Goal: Task Accomplishment & Management: Complete application form

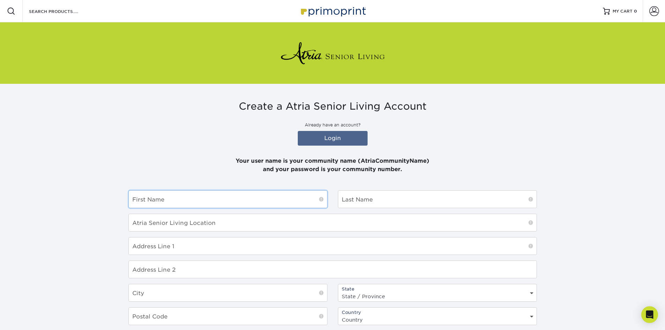
click at [271, 202] on input "text" at bounding box center [228, 198] width 198 height 17
type input "[GEOGRAPHIC_DATA]"
type input "[PERSON_NAME]"
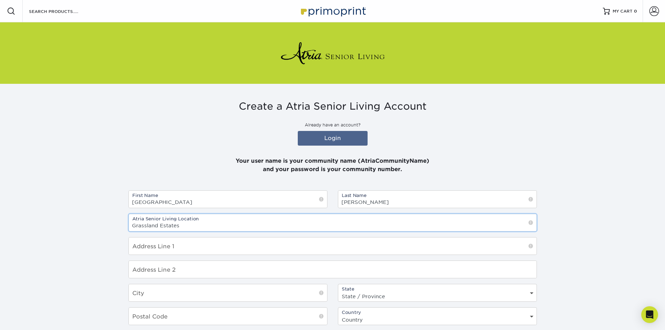
type input "Grassland Estates"
click at [134, 205] on input "[GEOGRAPHIC_DATA]" at bounding box center [228, 198] width 198 height 17
type input "[GEOGRAPHIC_DATA]"
click at [344, 201] on input "[PERSON_NAME]" at bounding box center [437, 198] width 198 height 17
type input "[PERSON_NAME]"
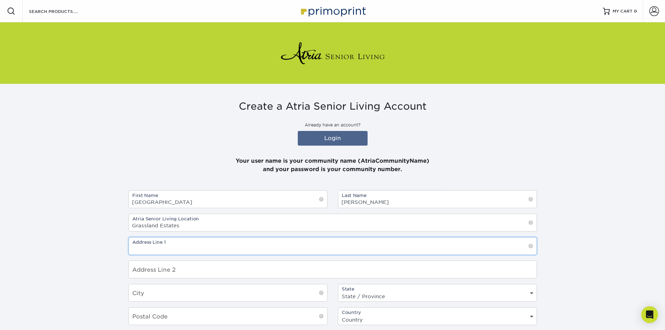
click at [208, 249] on input "text" at bounding box center [332, 245] width 407 height 17
type input "10665 West 13th Street North"
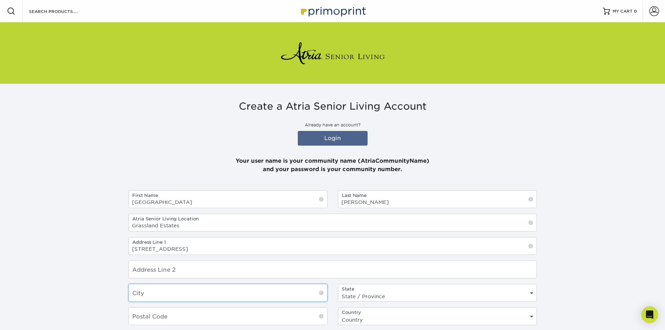
click at [183, 293] on input "text" at bounding box center [228, 292] width 198 height 17
type input "Wichita"
click at [381, 292] on select "State / Province Alabama Alaska Arizona Arkansas California Colorado Connecticu…" at bounding box center [437, 296] width 198 height 10
select select "KS"
click at [338, 291] on select "State / Province Alabama Alaska Arizona Arkansas California Colorado Connecticu…" at bounding box center [437, 296] width 198 height 10
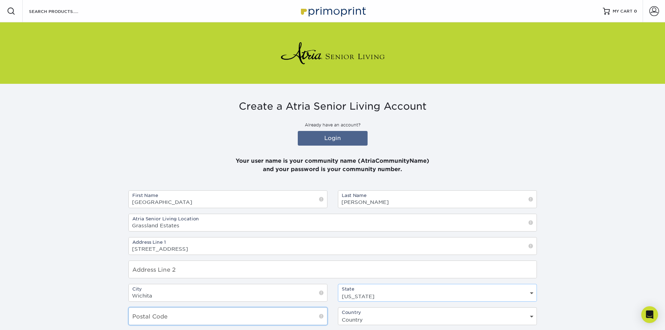
click at [242, 320] on input "text" at bounding box center [228, 315] width 198 height 17
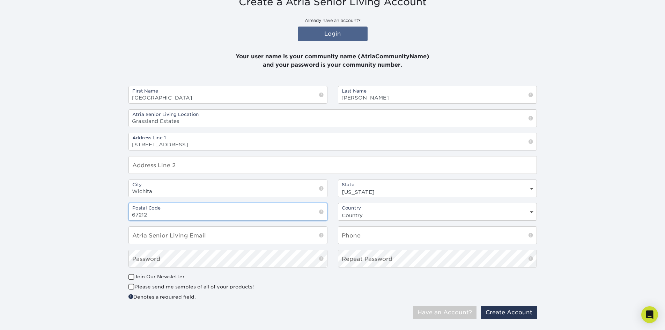
scroll to position [105, 0]
type input "67212"
click at [372, 214] on select "Country United States Canada" at bounding box center [437, 215] width 198 height 10
select select "US"
click at [338, 210] on select "Country United States Canada" at bounding box center [437, 215] width 198 height 10
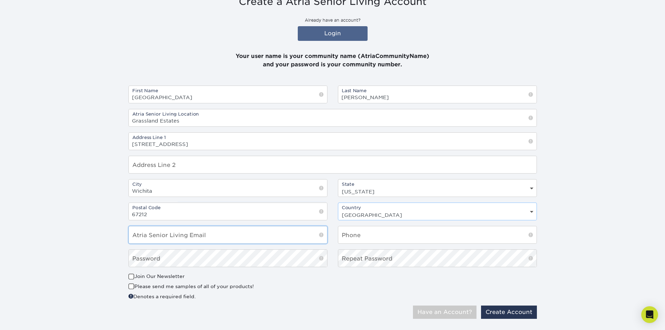
click at [257, 241] on input "email" at bounding box center [228, 234] width 198 height 17
type input "[EMAIL_ADDRESS][PERSON_NAME][DOMAIN_NAME]"
click at [378, 239] on input "text" at bounding box center [437, 234] width 198 height 17
type input "[PHONE_NUMBER]"
click at [324, 286] on div "Please send me samples of all of your products!" at bounding box center [227, 288] width 199 height 10
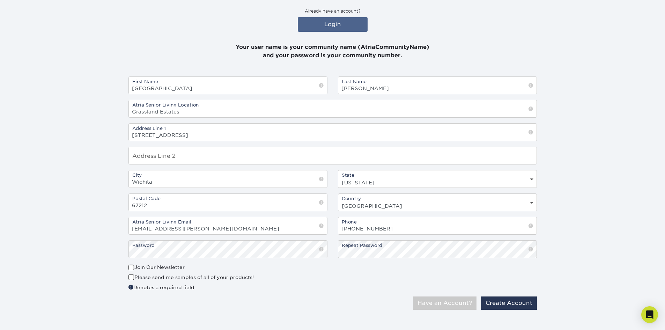
scroll to position [119, 0]
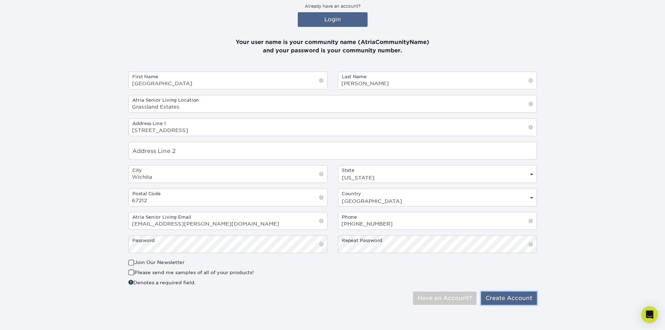
click at [496, 301] on button "Create Account" at bounding box center [509, 297] width 56 height 13
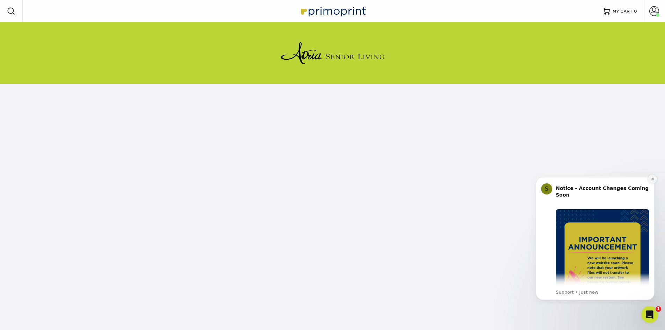
click at [651, 179] on icon "Dismiss notification" at bounding box center [652, 179] width 4 height 4
